Goal: Ask a question

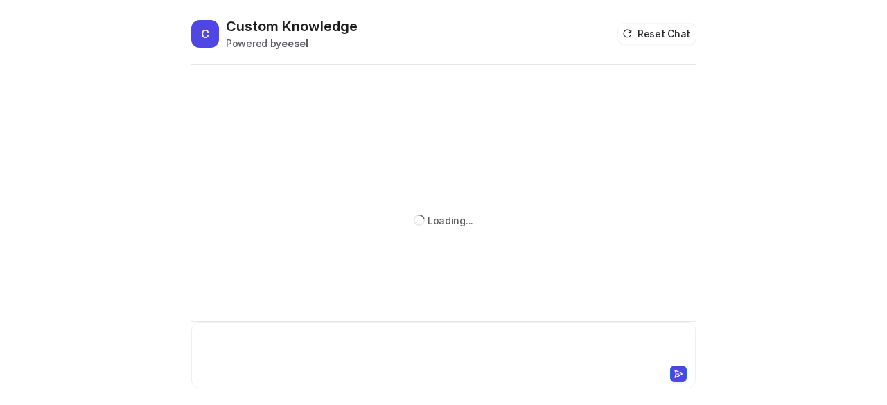
click at [273, 335] on div at bounding box center [444, 347] width 498 height 32
paste div
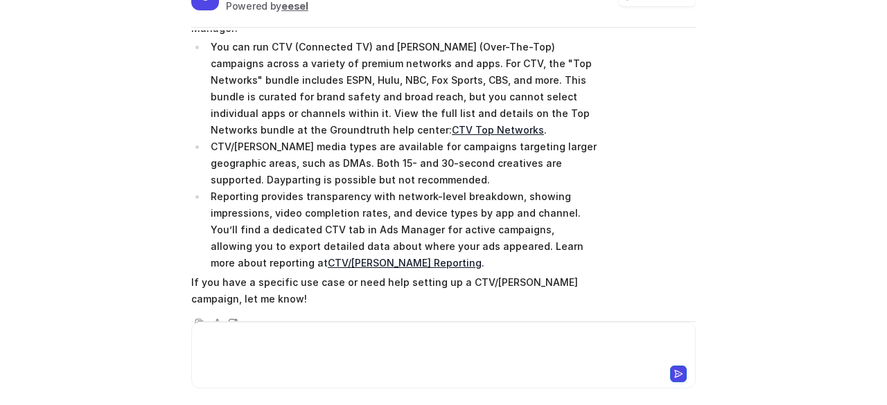
scroll to position [139, 0]
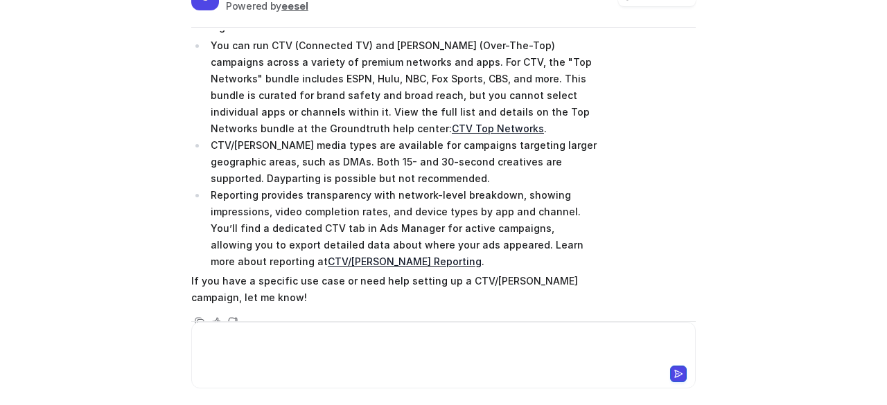
click at [324, 355] on div at bounding box center [444, 347] width 498 height 32
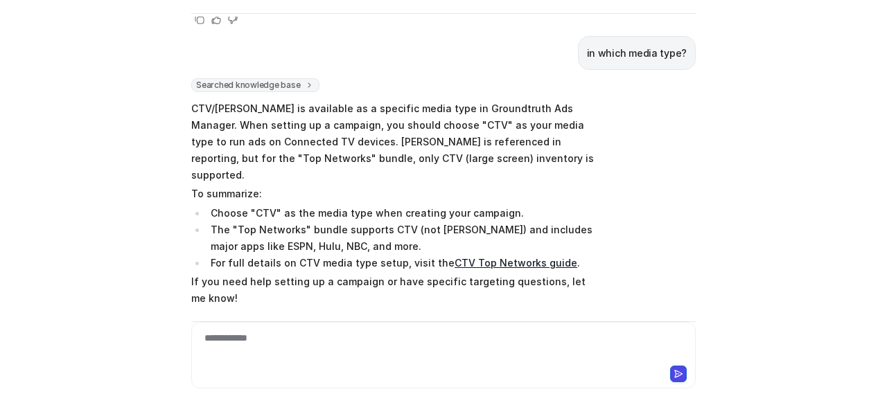
scroll to position [428, 0]
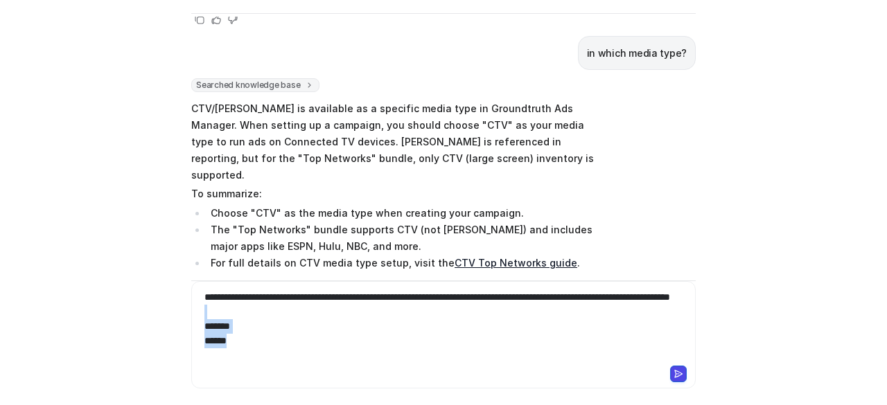
drag, startPoint x: 276, startPoint y: 324, endPoint x: 293, endPoint y: 369, distance: 48.9
click at [293, 369] on div "**********" at bounding box center [443, 334] width 504 height 107
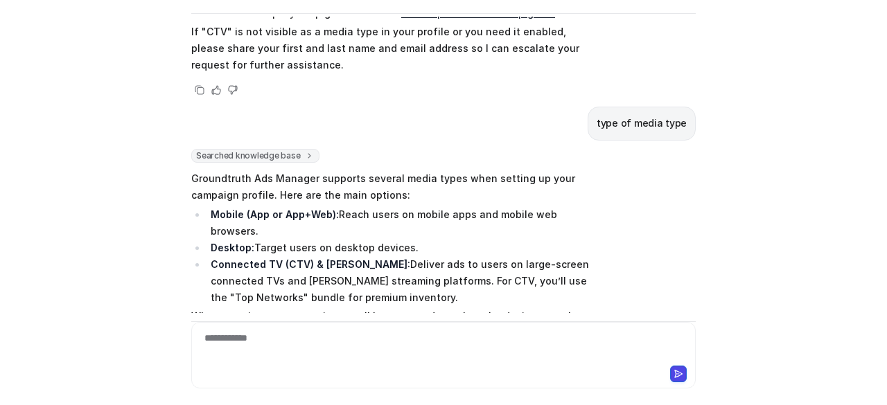
scroll to position [1505, 0]
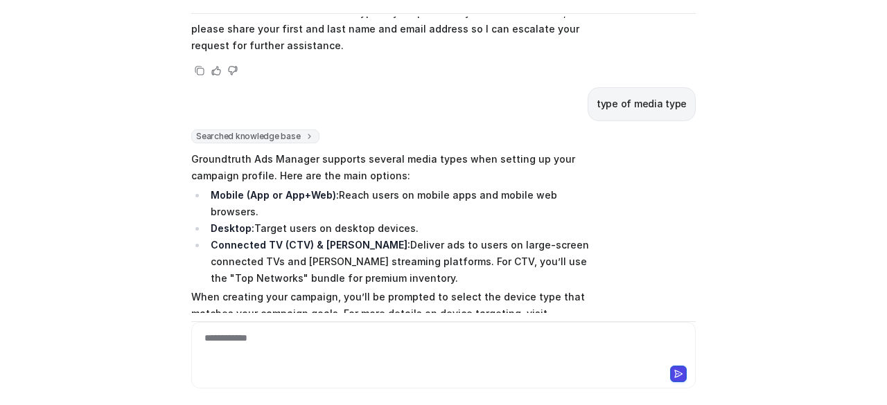
click at [349, 324] on link "Device Type Targeting guide" at bounding box center [278, 330] width 141 height 12
